Goal: Task Accomplishment & Management: Manage account settings

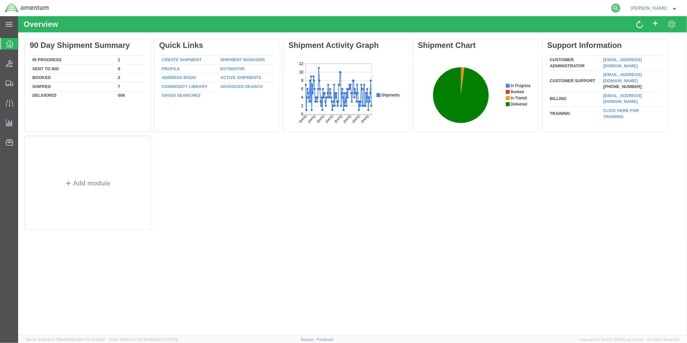
click at [620, 9] on icon at bounding box center [615, 8] width 9 height 9
paste input "DCO-25287-169461"
type input "DCO-25287-169461"
click at [619, 8] on icon at bounding box center [615, 8] width 9 height 9
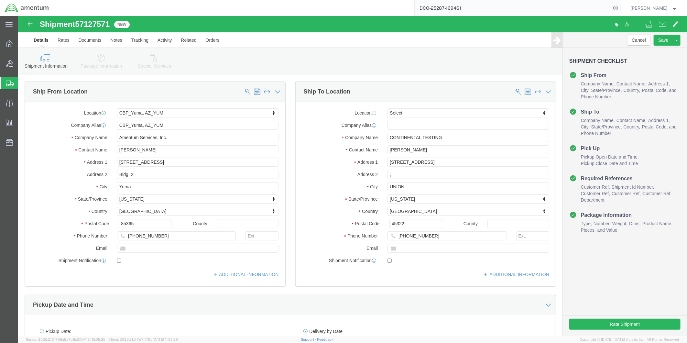
select select "49951"
select select
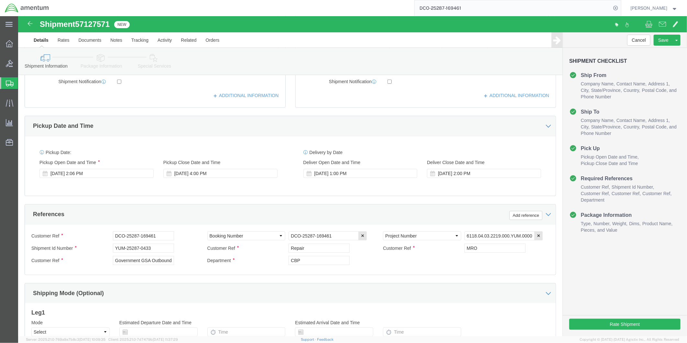
scroll to position [180, 0]
click div "[DATE] 2:06 PM"
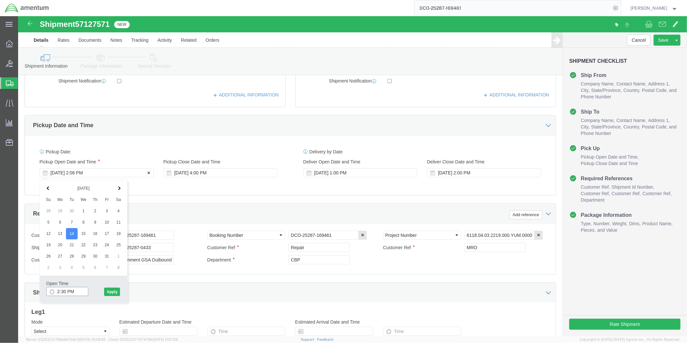
type input "2:00 PM"
click button "Apply"
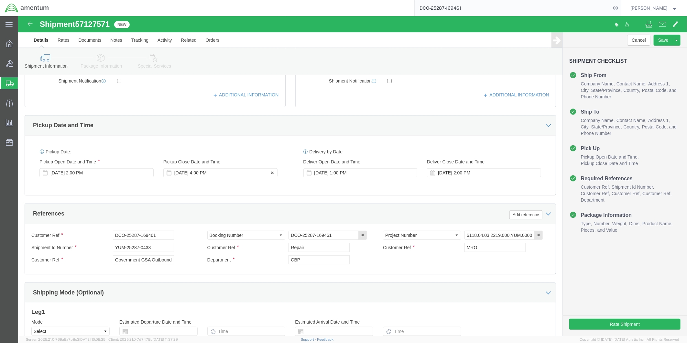
click div "[DATE] 4:00 PM"
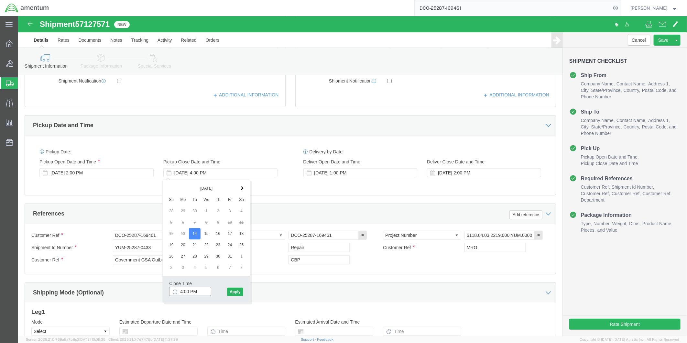
type input "4:30 PM"
click button "Apply"
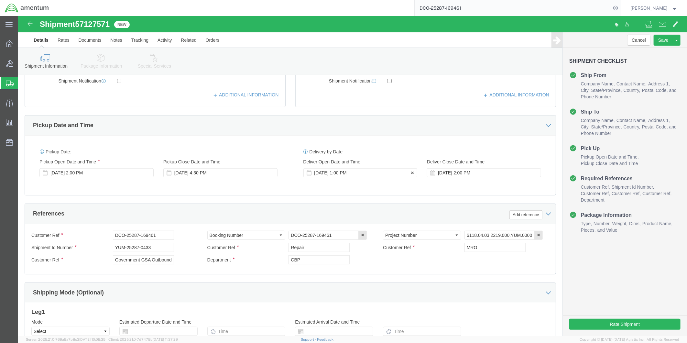
click div "[DATE] 1:00 PM"
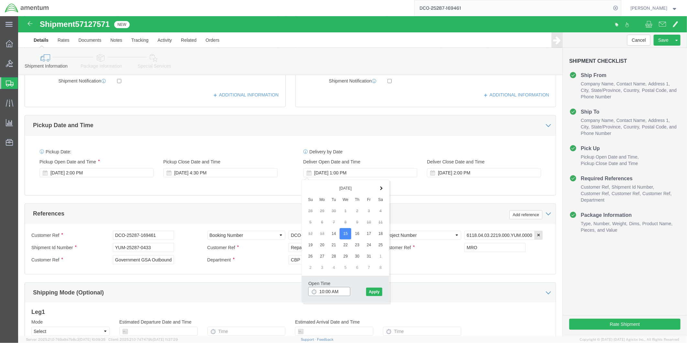
type input "9:00 AM"
click button "Apply"
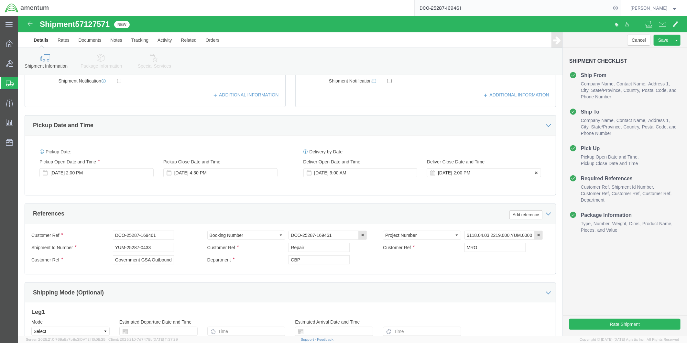
click div "[DATE] 2:00 PM"
type input "4:00 PM"
click button "Apply"
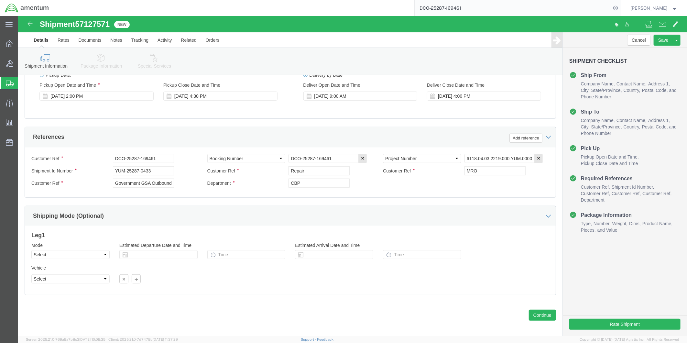
scroll to position [263, 0]
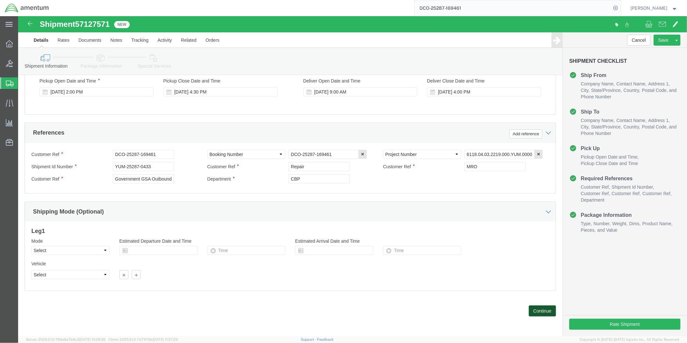
click button "Continue"
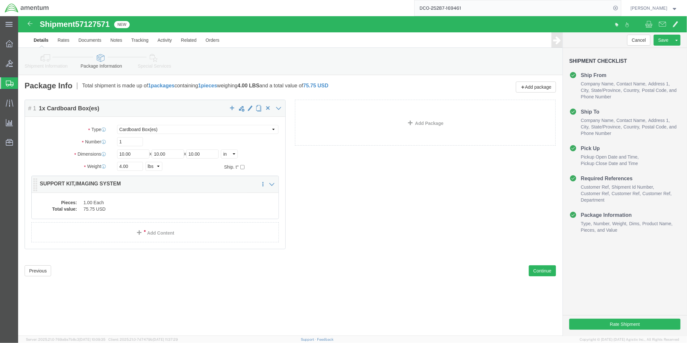
click dd "1.00 Each"
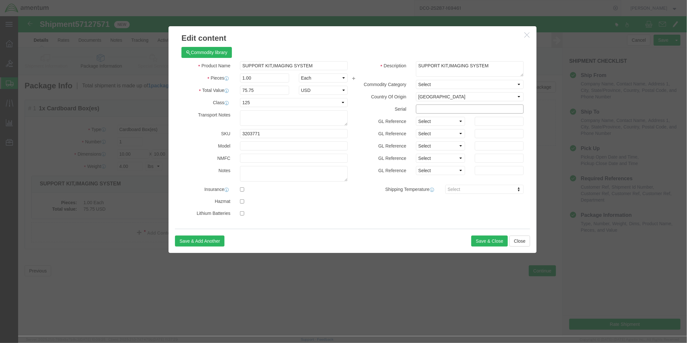
click input "text"
type input "250A"
click button "Save & Close"
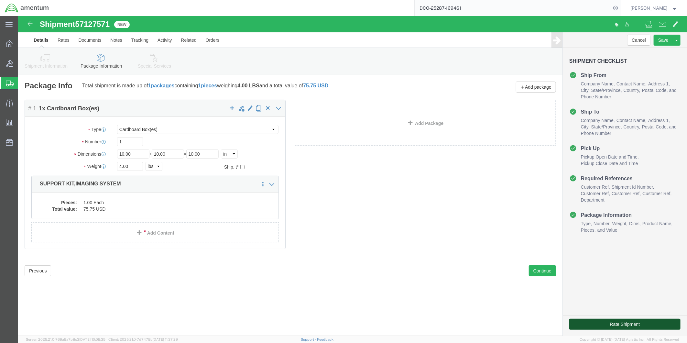
click button "Rate Shipment"
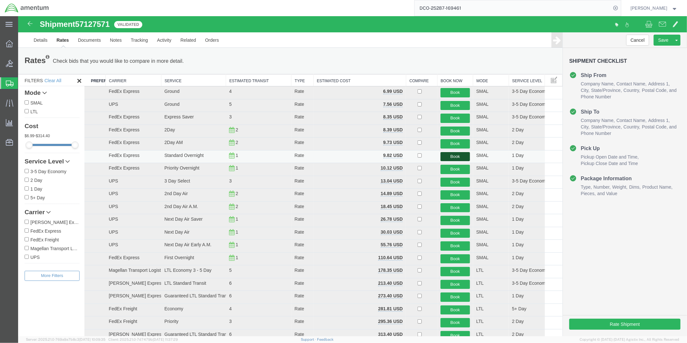
click at [454, 157] on button "Book" at bounding box center [454, 156] width 29 height 9
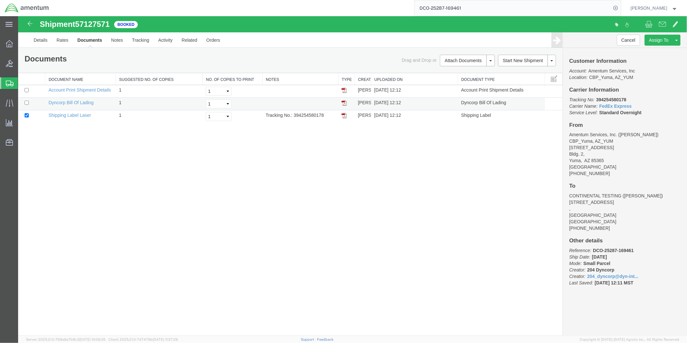
click at [344, 104] on img at bounding box center [343, 102] width 5 height 5
drag, startPoint x: 343, startPoint y: 116, endPoint x: 291, endPoint y: 185, distance: 85.5
click at [343, 116] on img at bounding box center [343, 115] width 5 height 5
click at [39, 40] on link "Details" at bounding box center [40, 40] width 23 height 16
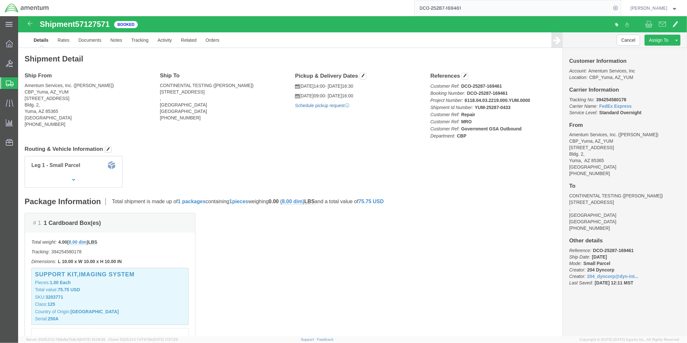
click link "Schedule pickup request"
